Goal: Task Accomplishment & Management: Use online tool/utility

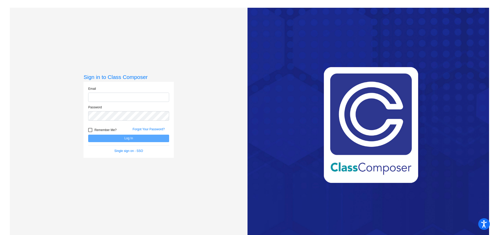
type input "[EMAIL_ADDRESS][DOMAIN_NAME]"
click at [126, 138] on button "Log In" at bounding box center [128, 137] width 81 height 7
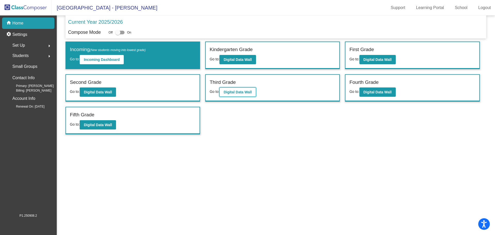
click at [238, 92] on b "Digital Data Wall" at bounding box center [237, 92] width 28 height 4
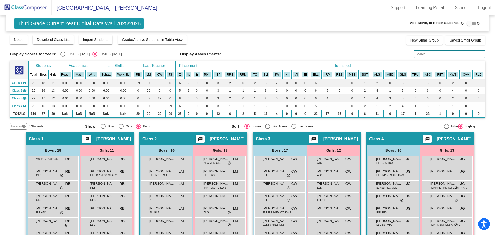
click at [33, 7] on img at bounding box center [26, 7] width 52 height 15
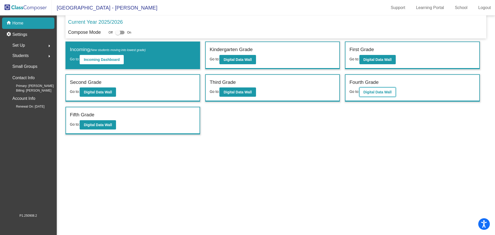
click at [373, 95] on button "Digital Data Wall" at bounding box center [377, 91] width 36 height 9
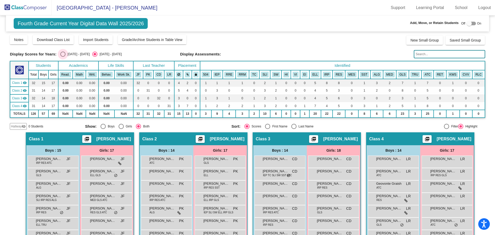
click at [63, 53] on div "Select an option" at bounding box center [62, 54] width 5 height 5
click at [63, 57] on input "[DATE] - [DATE]" at bounding box center [63, 57] width 0 height 0
radio input "true"
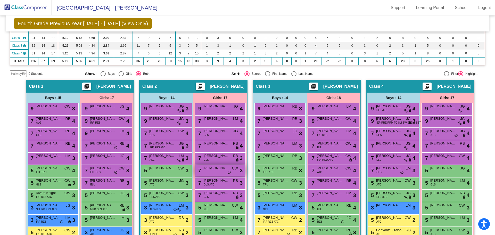
scroll to position [77, 0]
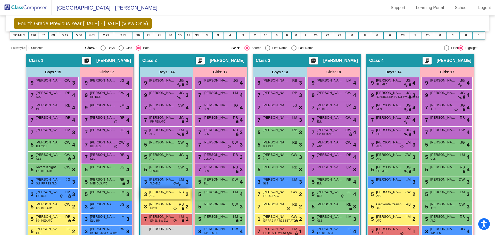
click at [162, 197] on div "3 [PERSON_NAME] ATC RB lock do_not_disturb_alt 2" at bounding box center [165, 194] width 49 height 11
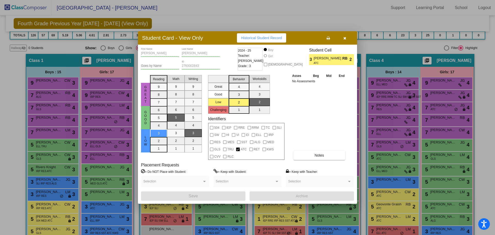
click at [344, 37] on icon "button" at bounding box center [344, 38] width 3 height 4
